Goal: Find specific page/section: Find specific page/section

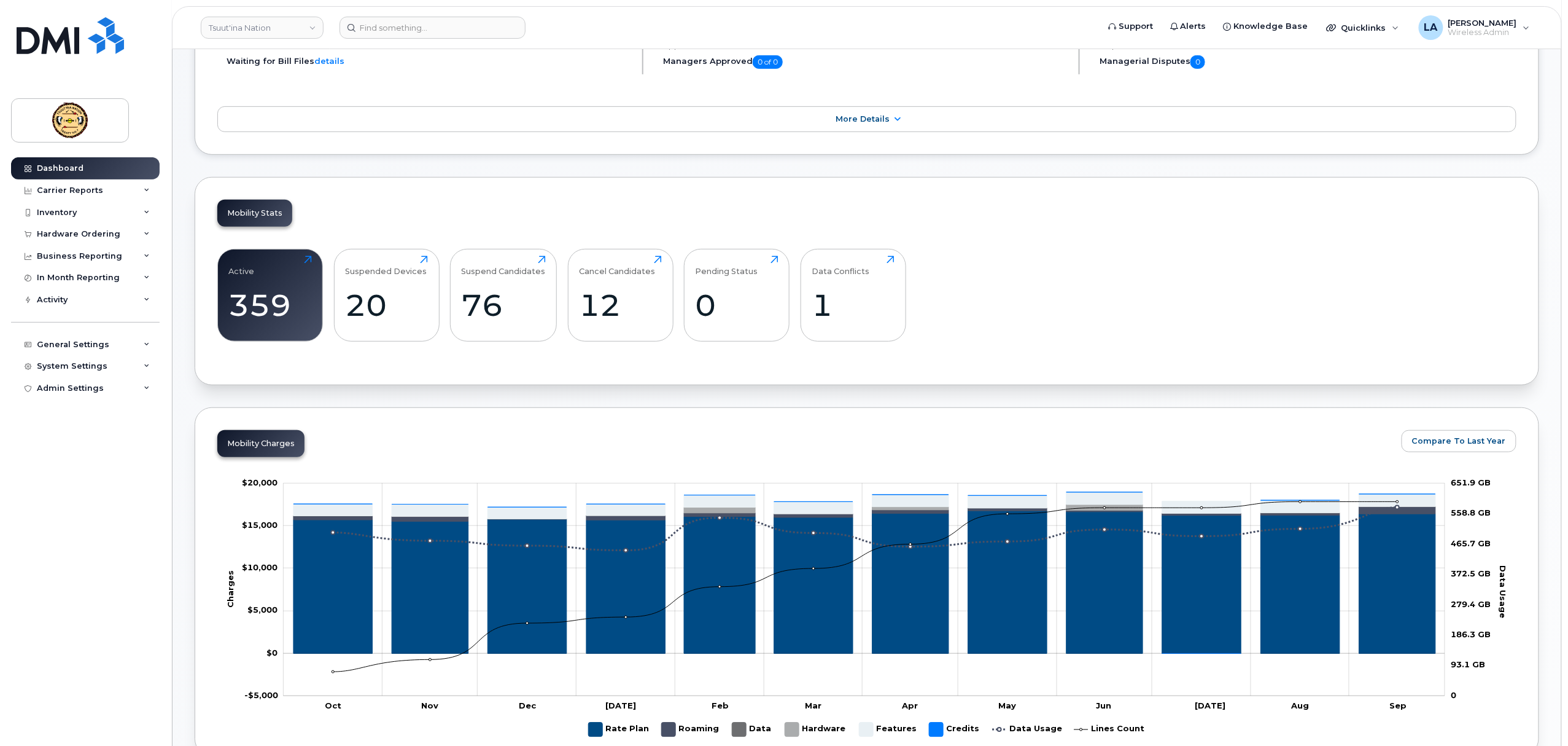
scroll to position [327, 0]
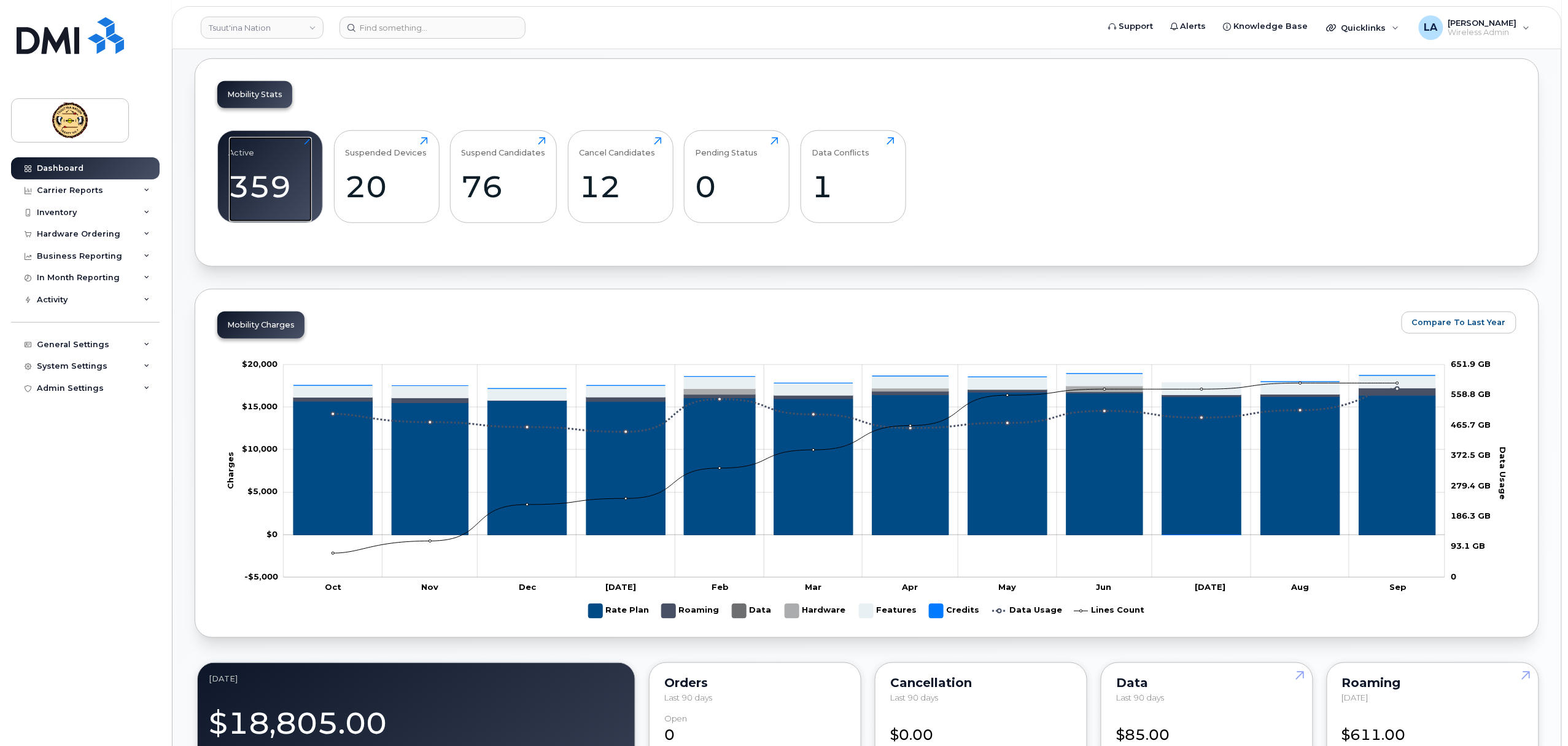
drag, startPoint x: 271, startPoint y: 200, endPoint x: 432, endPoint y: 309, distance: 194.4
click at [271, 200] on div "359" at bounding box center [269, 187] width 83 height 37
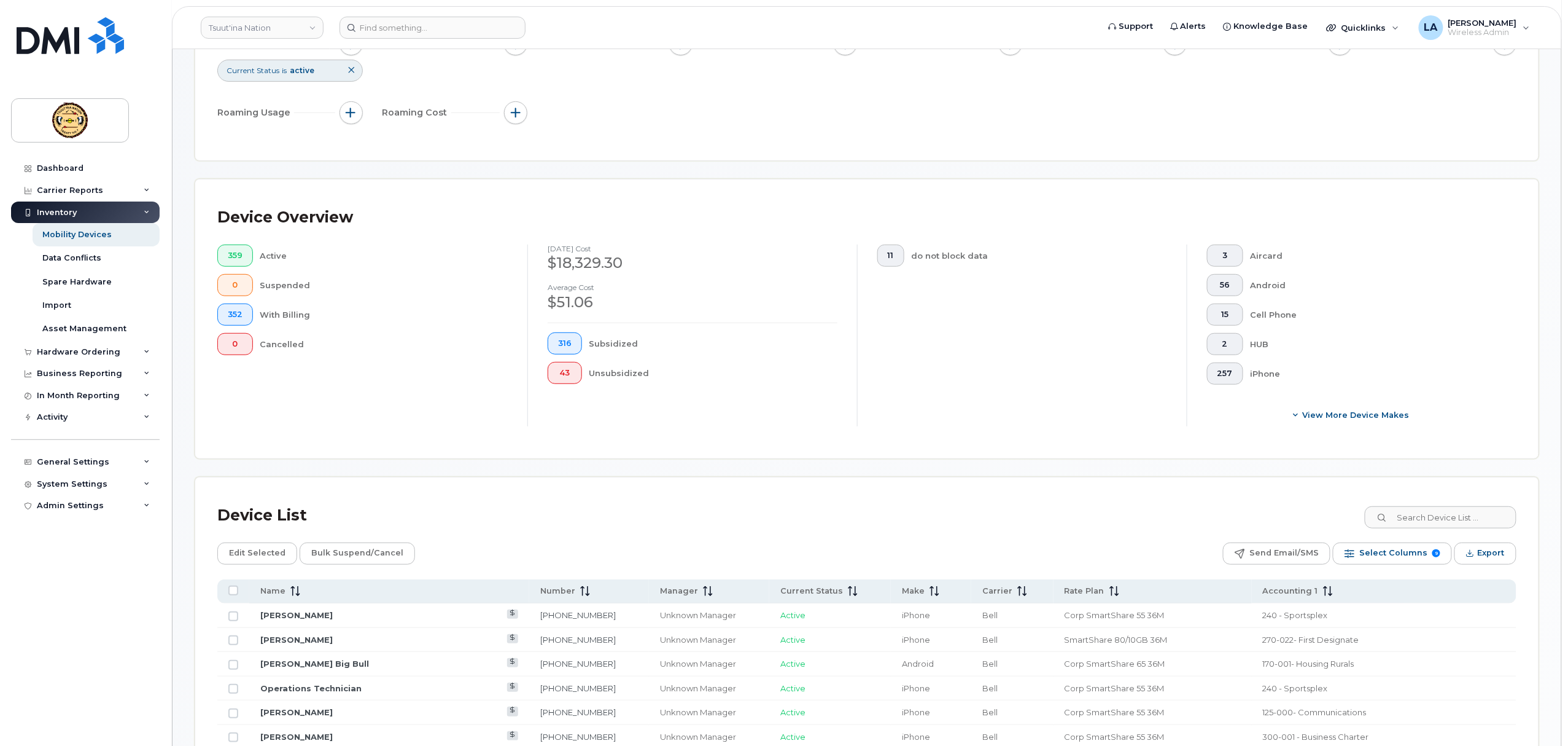
scroll to position [327, 0]
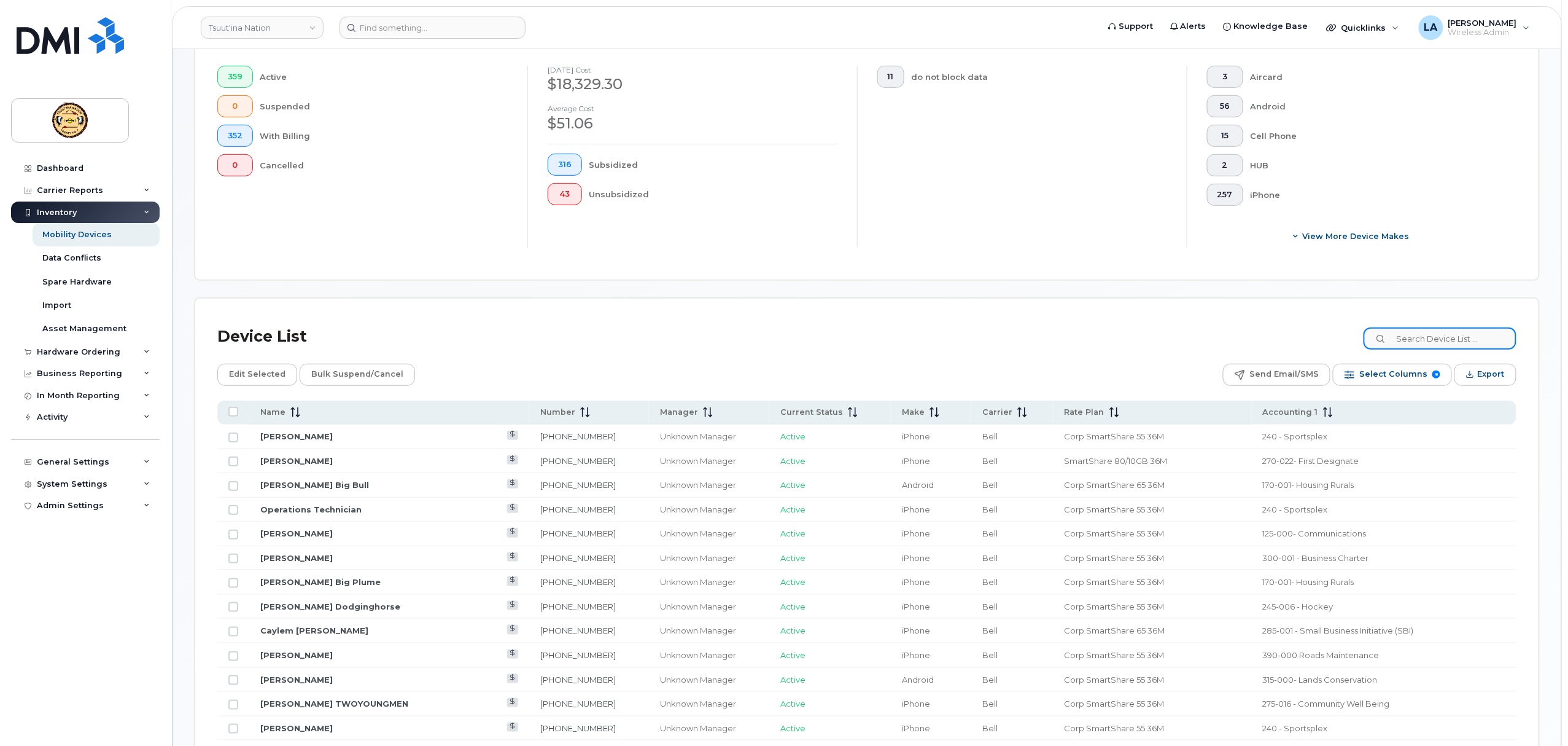
click at [1408, 344] on input at bounding box center [1440, 337] width 153 height 22
type input "shyloh"
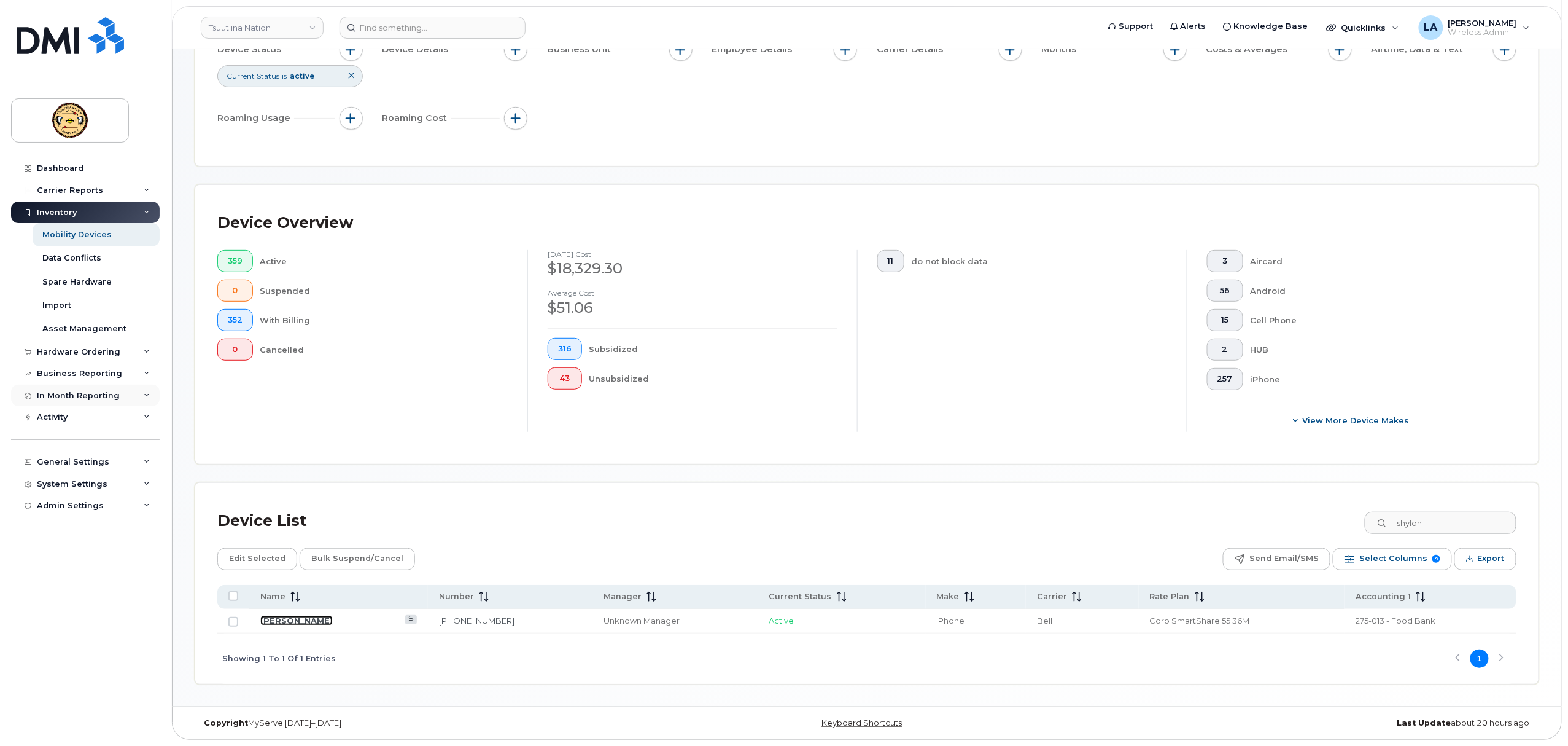
drag, startPoint x: 310, startPoint y: 620, endPoint x: 95, endPoint y: 394, distance: 311.9
click at [310, 620] on link "[PERSON_NAME]" at bounding box center [296, 620] width 72 height 10
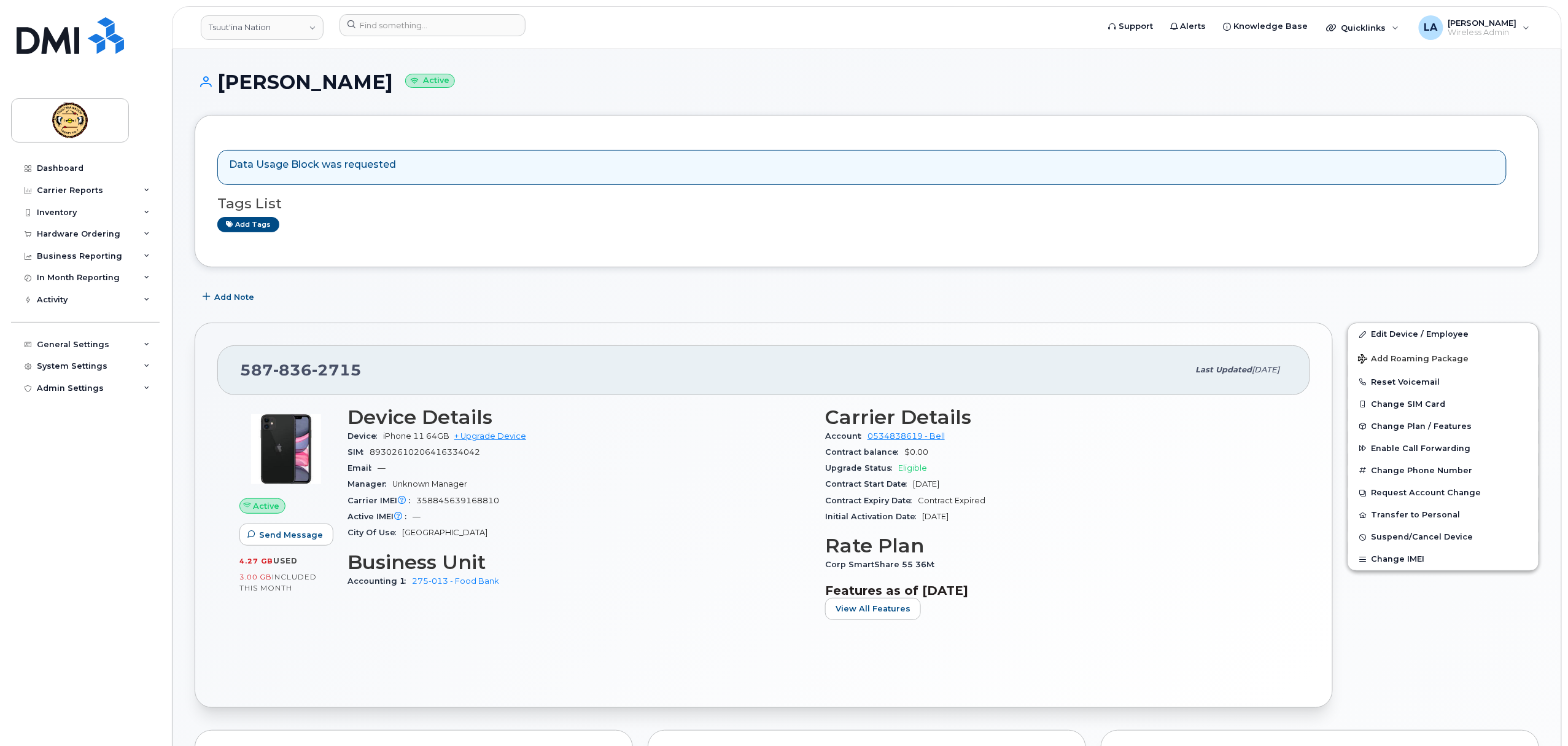
click at [577, 573] on h3 "Business Unit" at bounding box center [579, 562] width 463 height 22
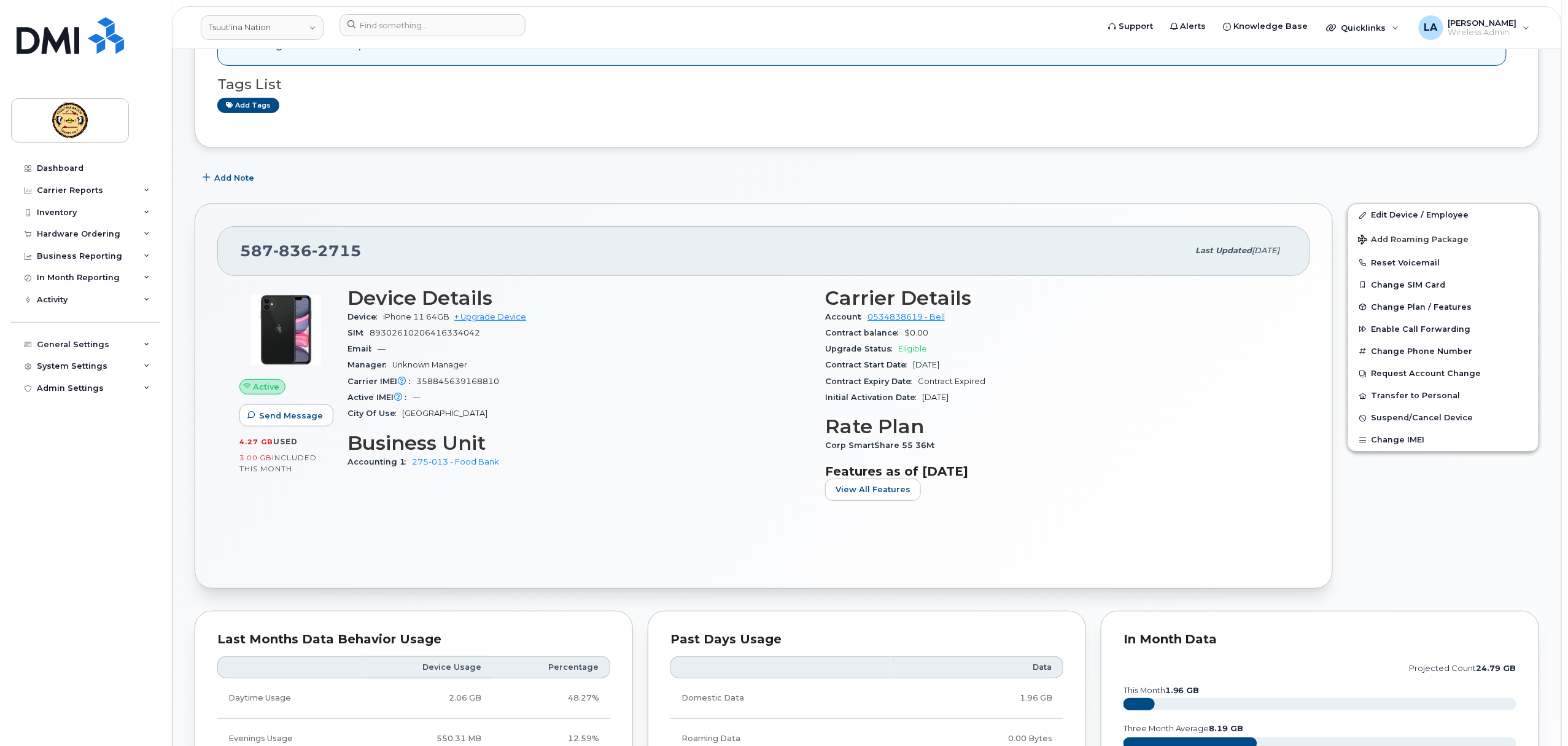
scroll to position [116, 0]
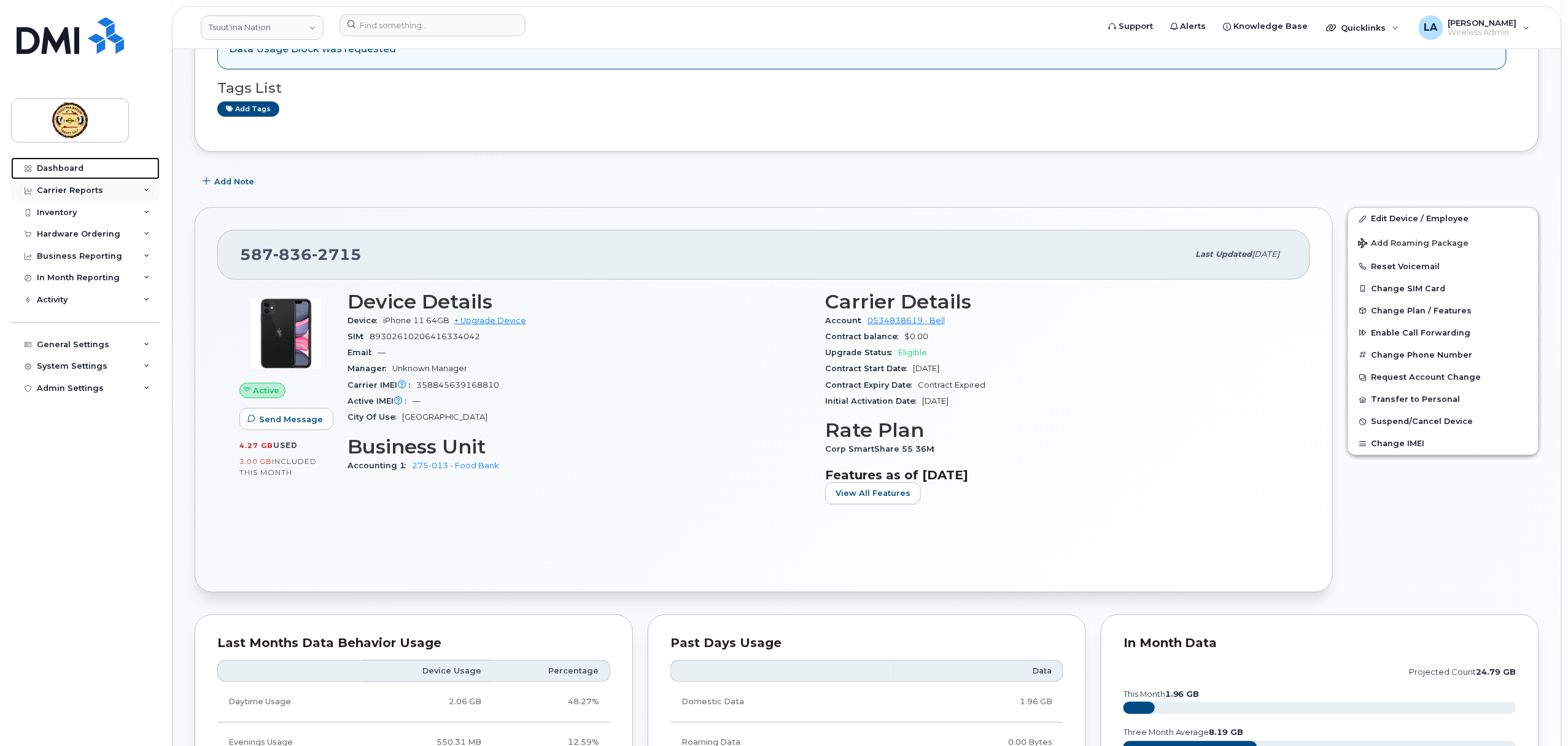
drag, startPoint x: 41, startPoint y: 170, endPoint x: 112, endPoint y: 190, distance: 73.8
click at [41, 170] on div "Dashboard" at bounding box center [60, 168] width 47 height 10
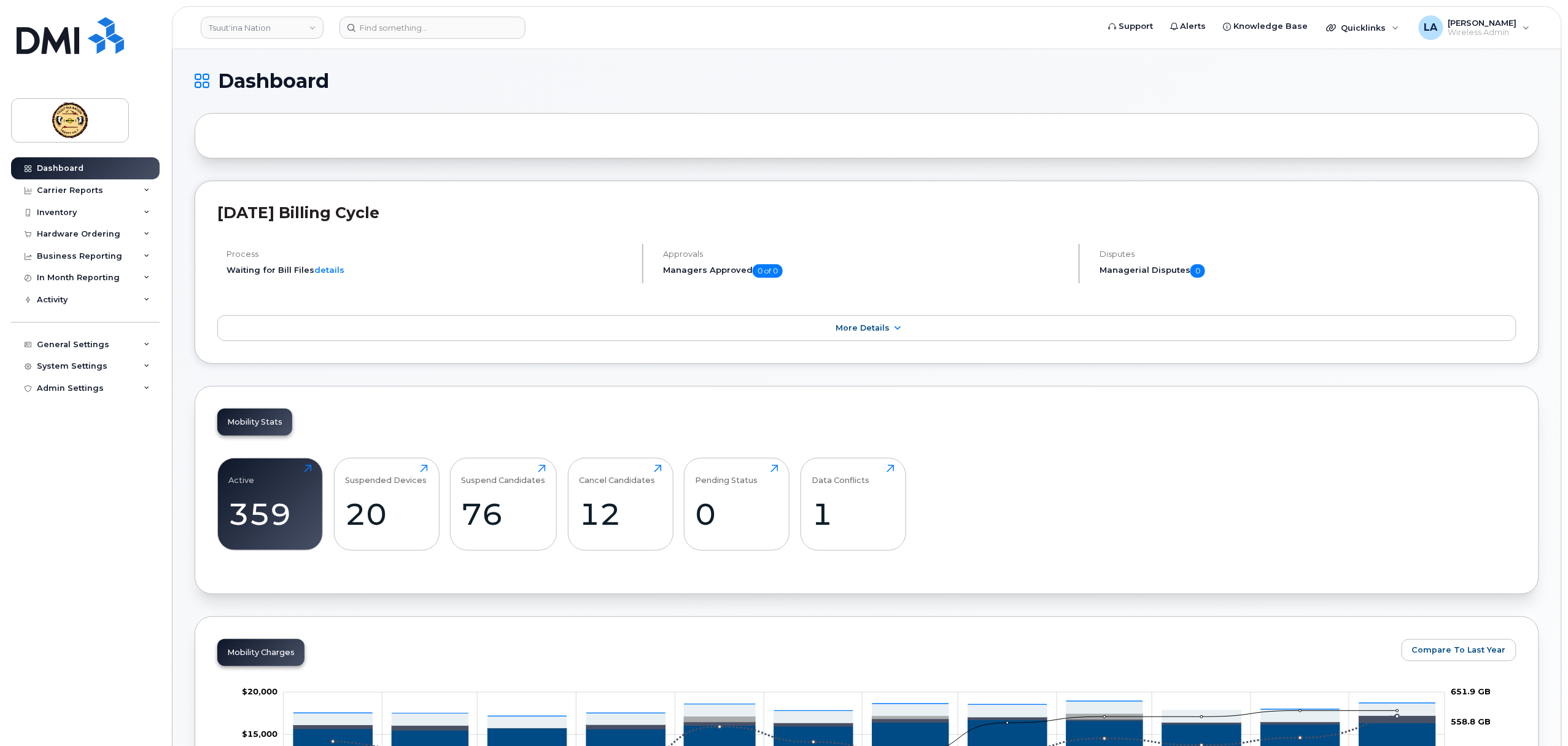
click at [116, 580] on div "Dashboard Carrier Reports Monthly Billing Data Daily Data Pooling Data Behavior…" at bounding box center [87, 443] width 151 height 570
click at [1497, 25] on span "[PERSON_NAME]" at bounding box center [1482, 22] width 69 height 10
click at [1388, 121] on div "Sign out" at bounding box center [1448, 127] width 176 height 23
